Goal: Task Accomplishment & Management: Manage account settings

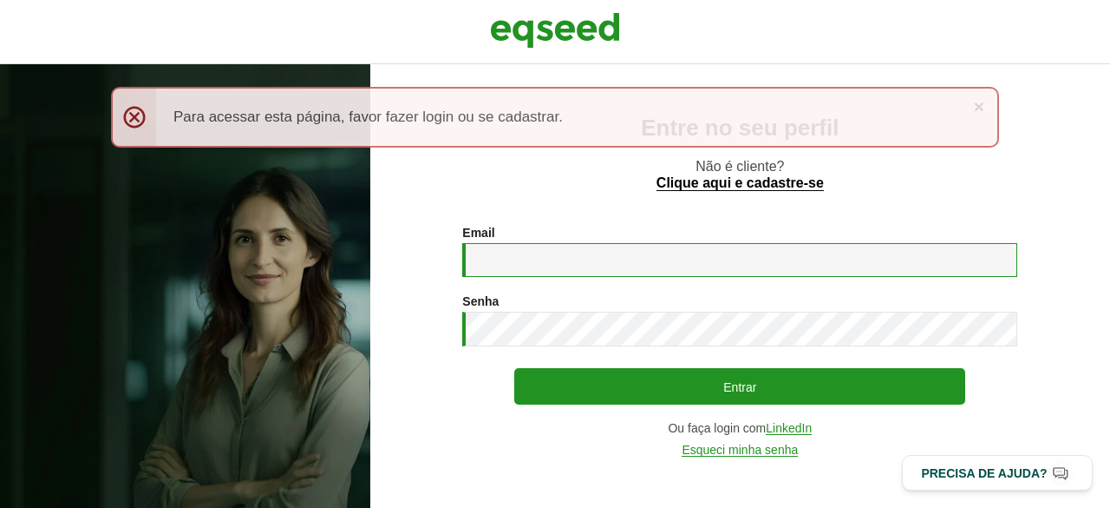
click at [519, 253] on input "Email *" at bounding box center [739, 260] width 555 height 34
type input "**********"
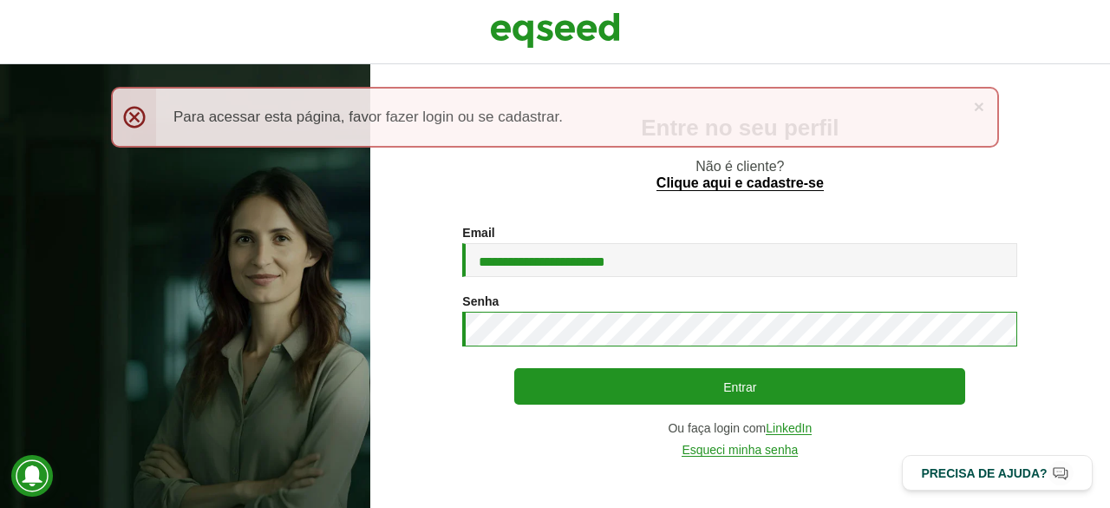
click at [514, 368] on button "Entrar" at bounding box center [739, 386] width 451 height 36
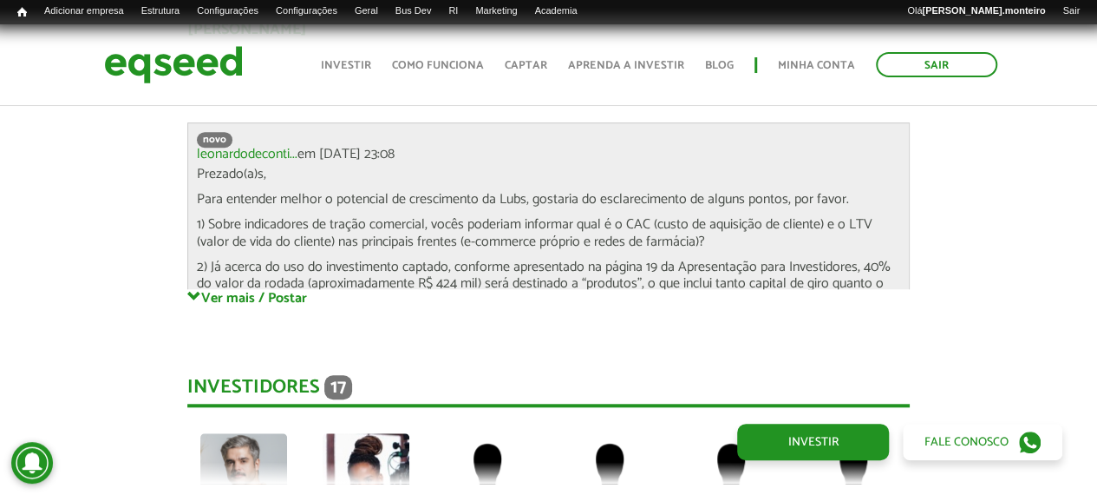
scroll to position [3855, 0]
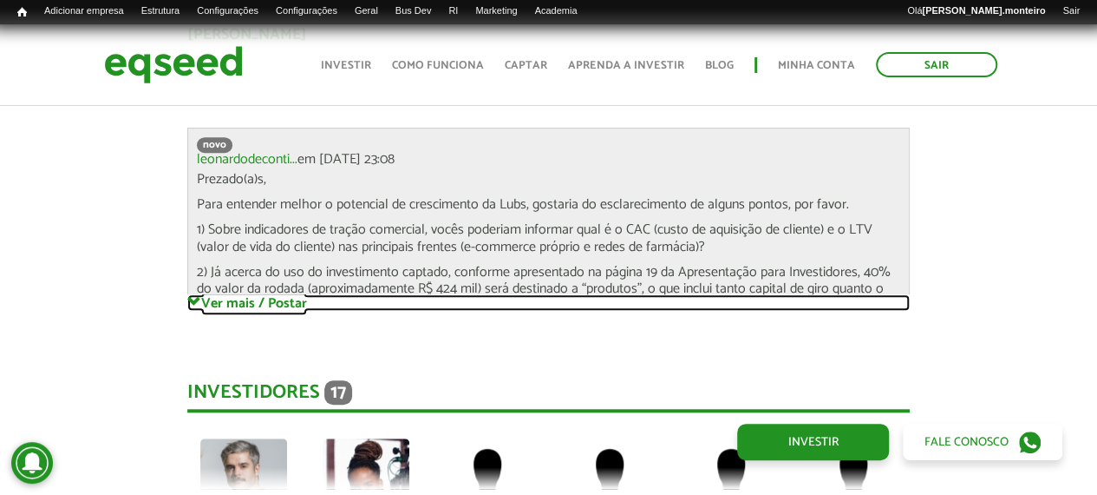
click at [264, 301] on link "Ver mais / Postar" at bounding box center [548, 302] width 723 height 16
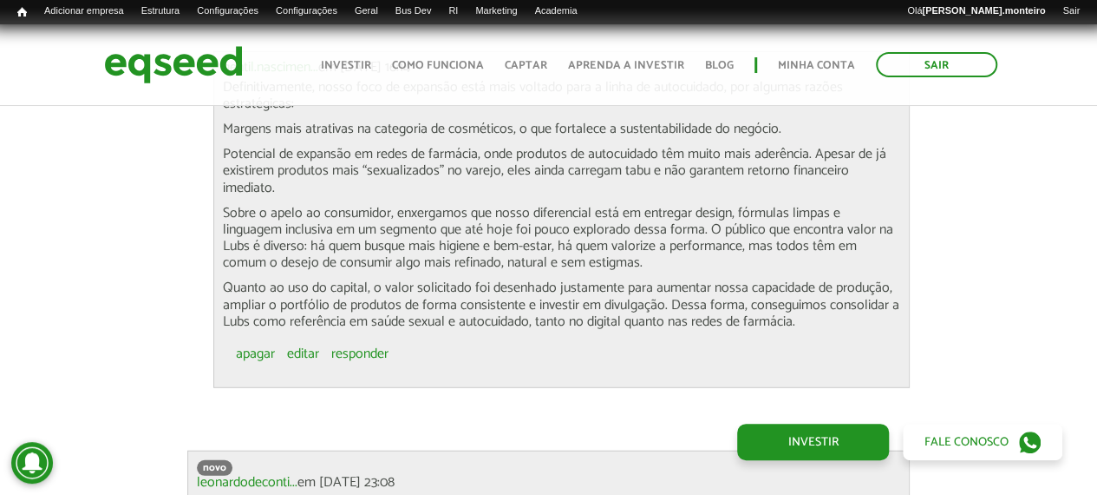
scroll to position [4722, 0]
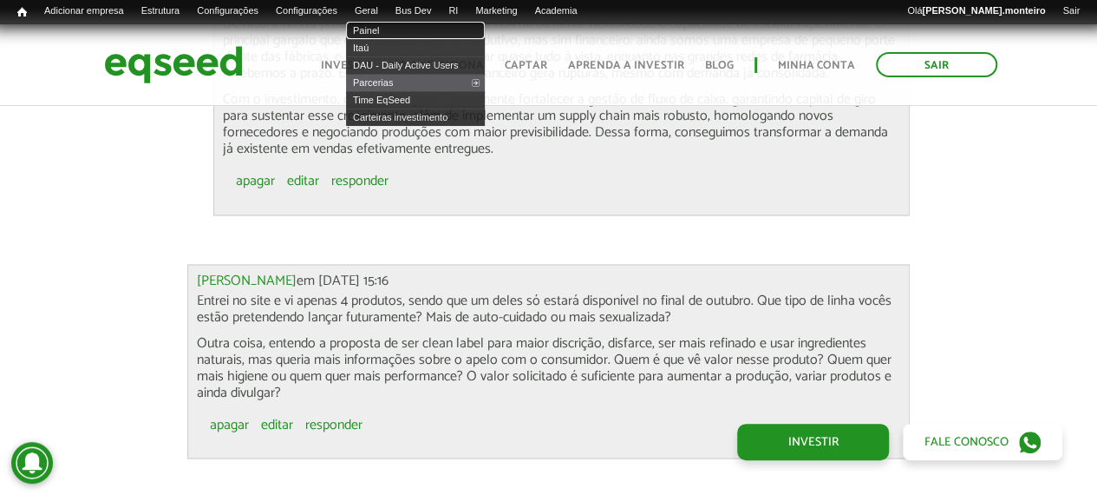
click at [408, 32] on link "Painel" at bounding box center [415, 30] width 139 height 17
